Goal: Information Seeking & Learning: Compare options

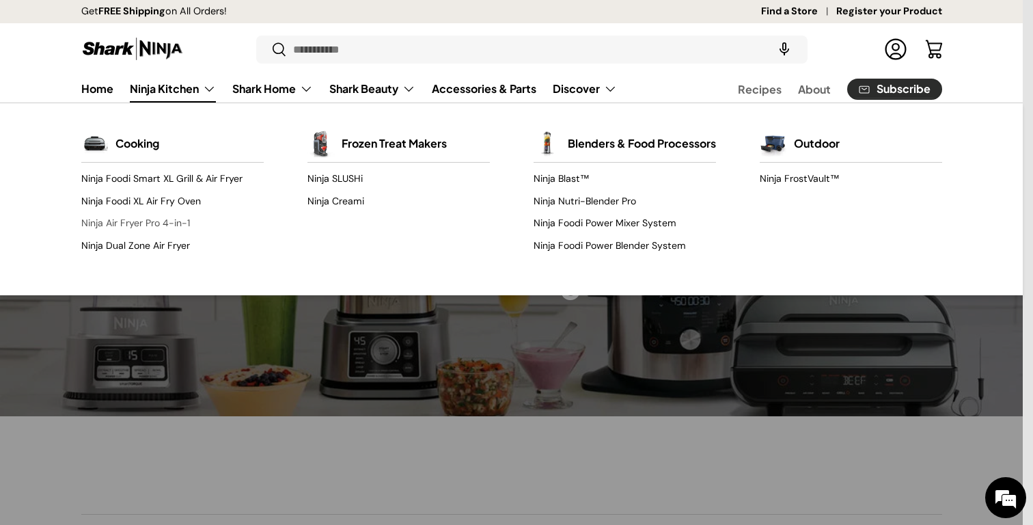
click at [143, 222] on link "Ninja Air Fryer Pro 4-in-1" at bounding box center [172, 224] width 182 height 22
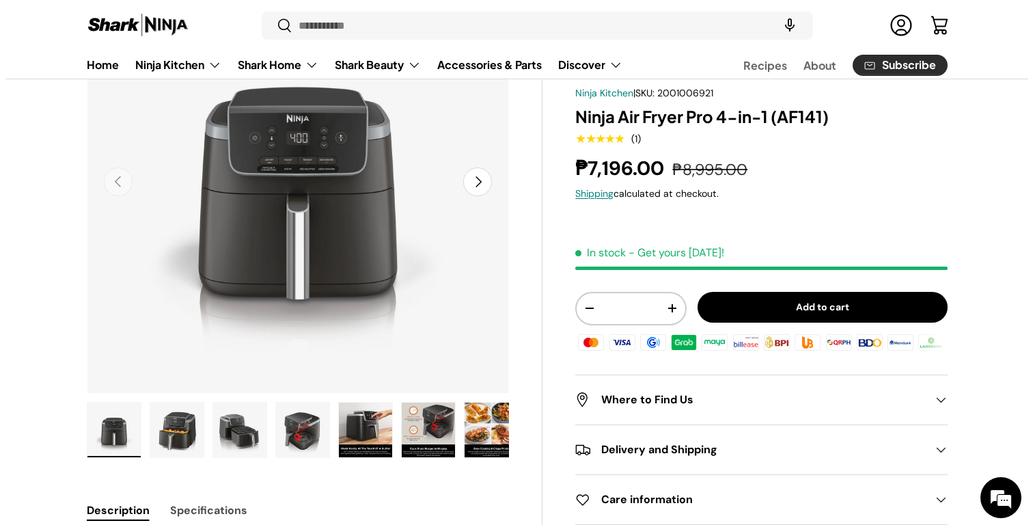
scroll to position [226, 0]
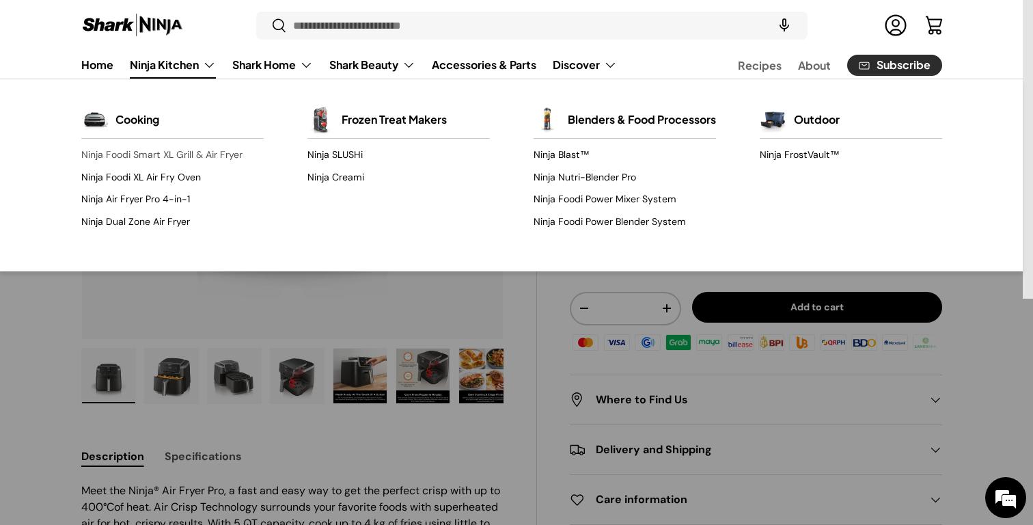
click at [167, 154] on link "Ninja Foodi Smart XL Grill & Air Fryer" at bounding box center [172, 155] width 182 height 22
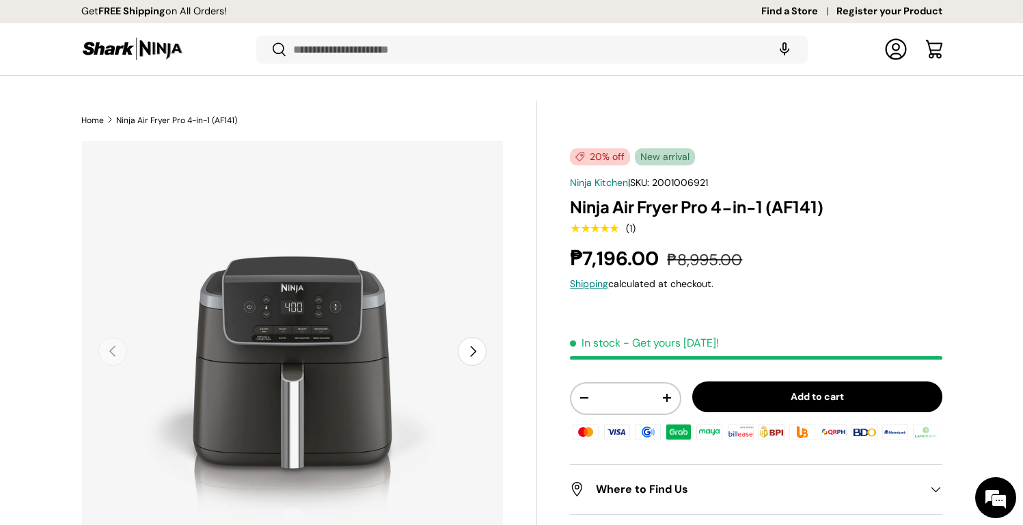
scroll to position [244, 0]
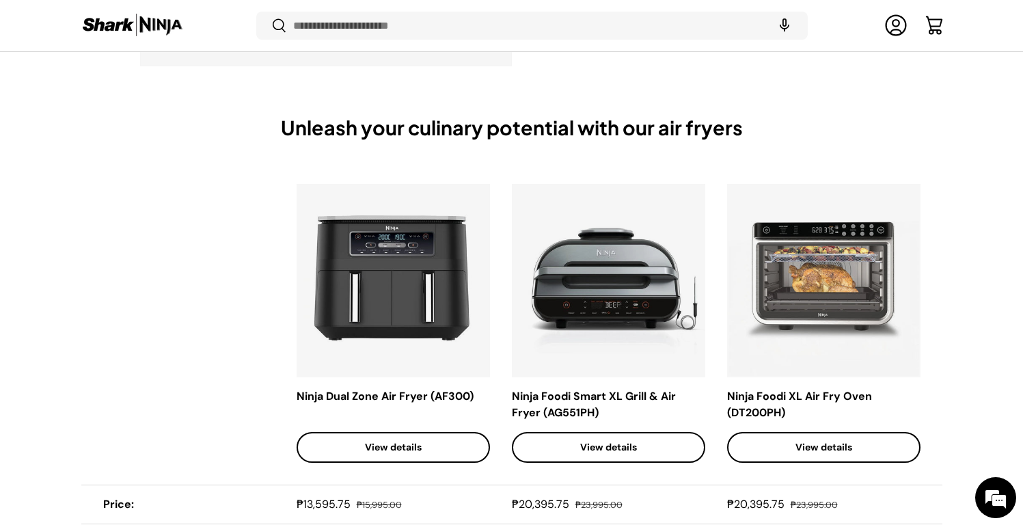
scroll to position [5636, 0]
